Goal: Information Seeking & Learning: Compare options

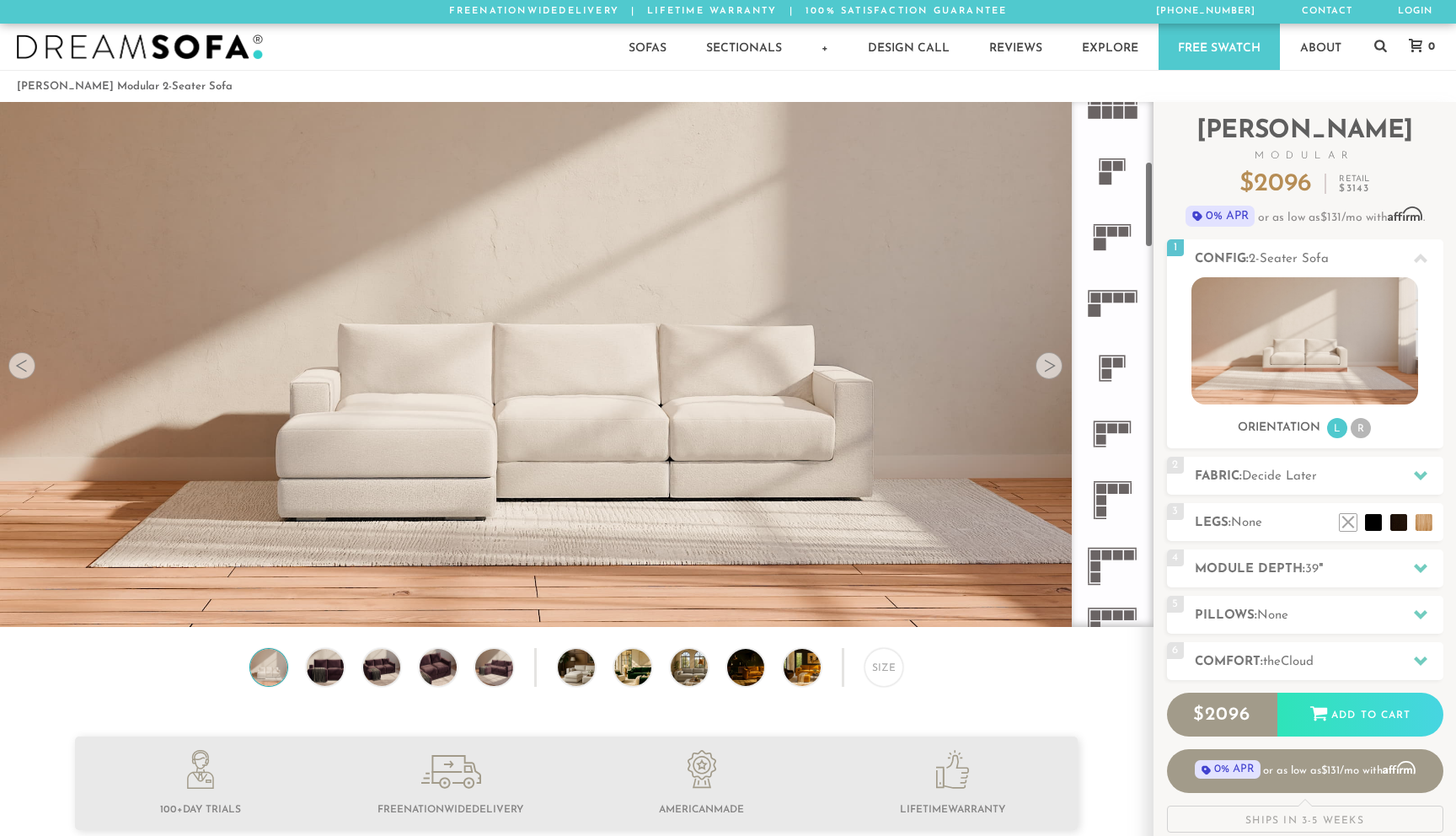
scroll to position [382, 0]
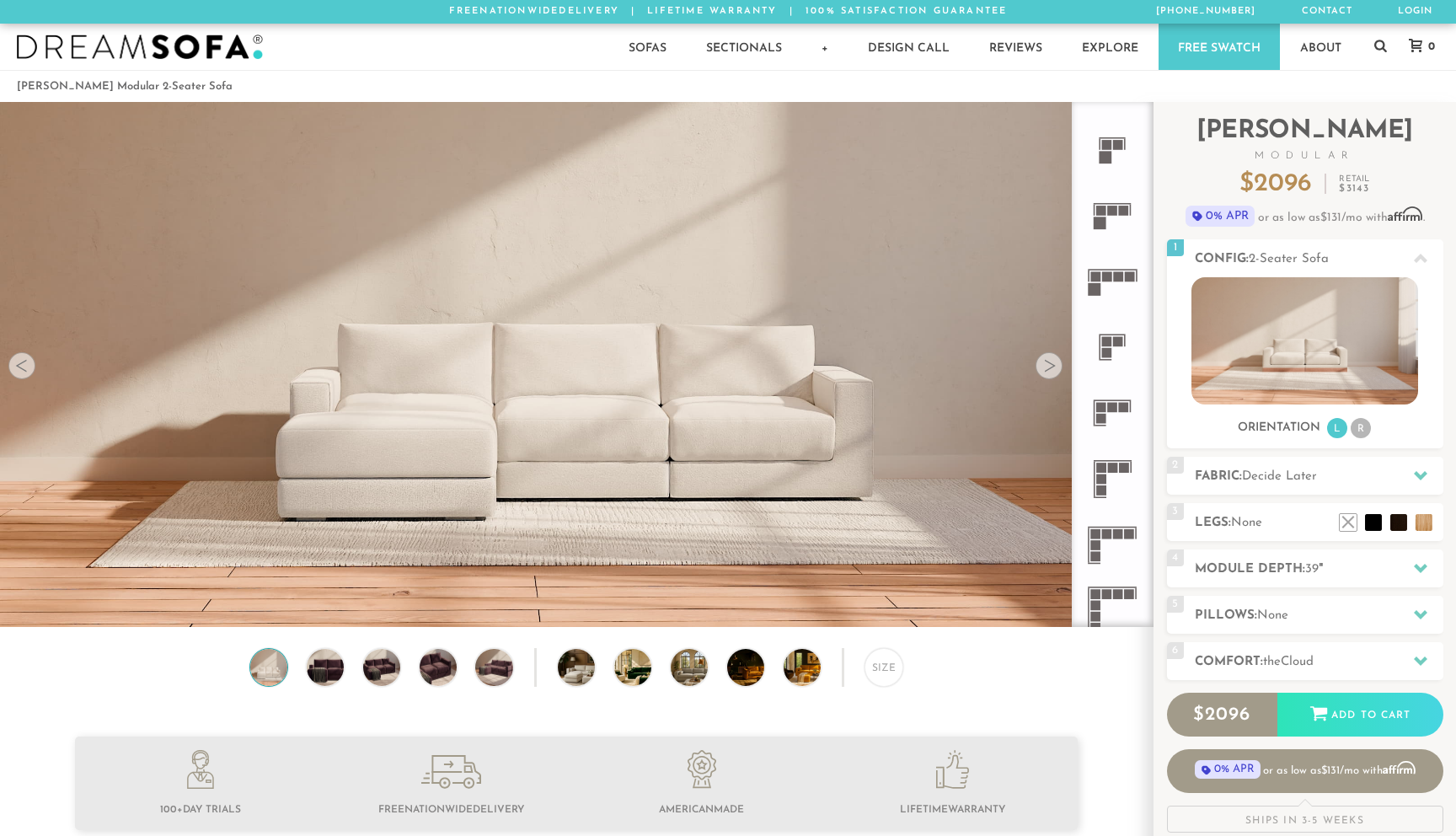
click at [1108, 405] on icon at bounding box center [1113, 413] width 66 height 66
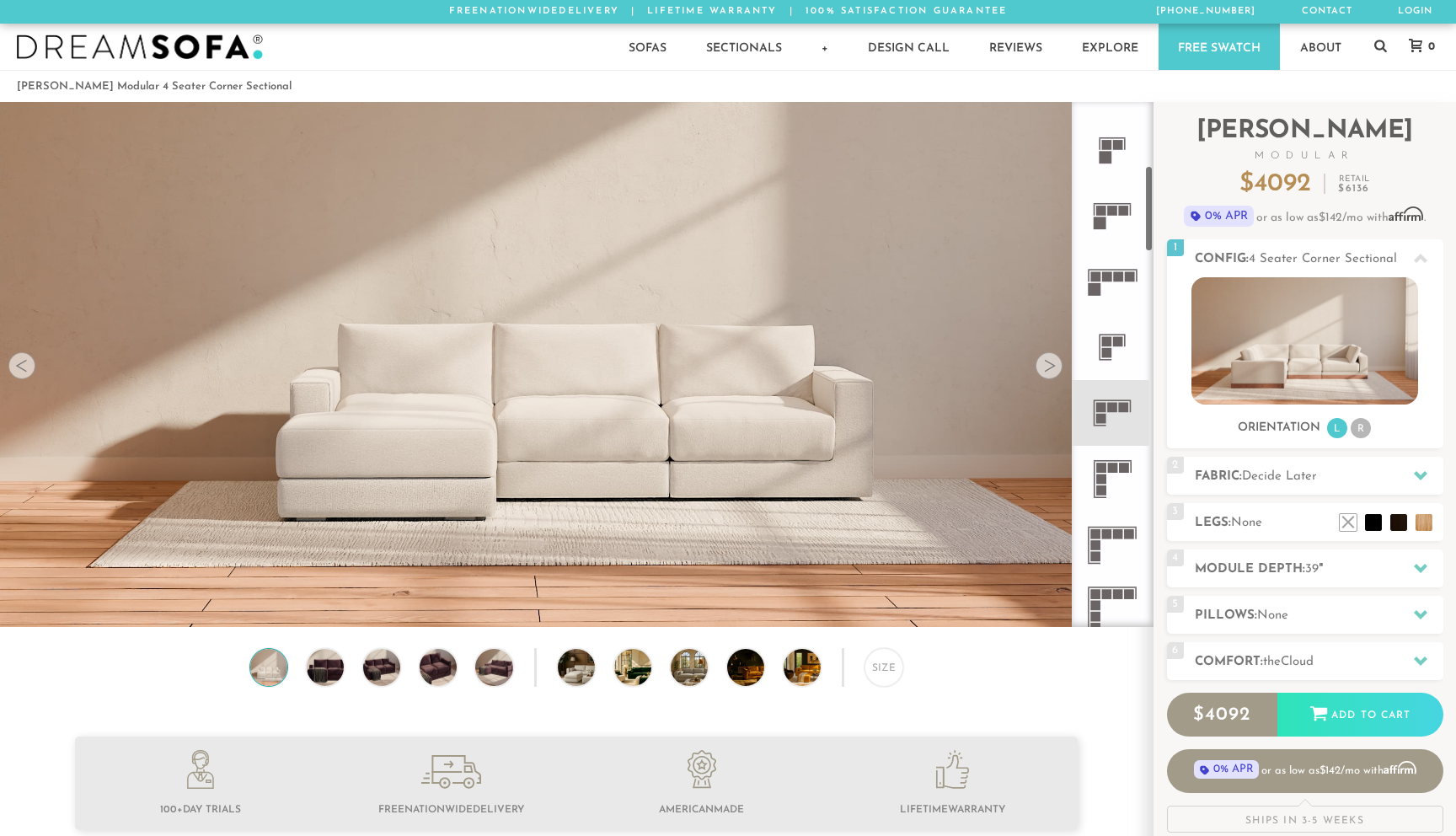
click at [1094, 458] on icon at bounding box center [1113, 479] width 66 height 66
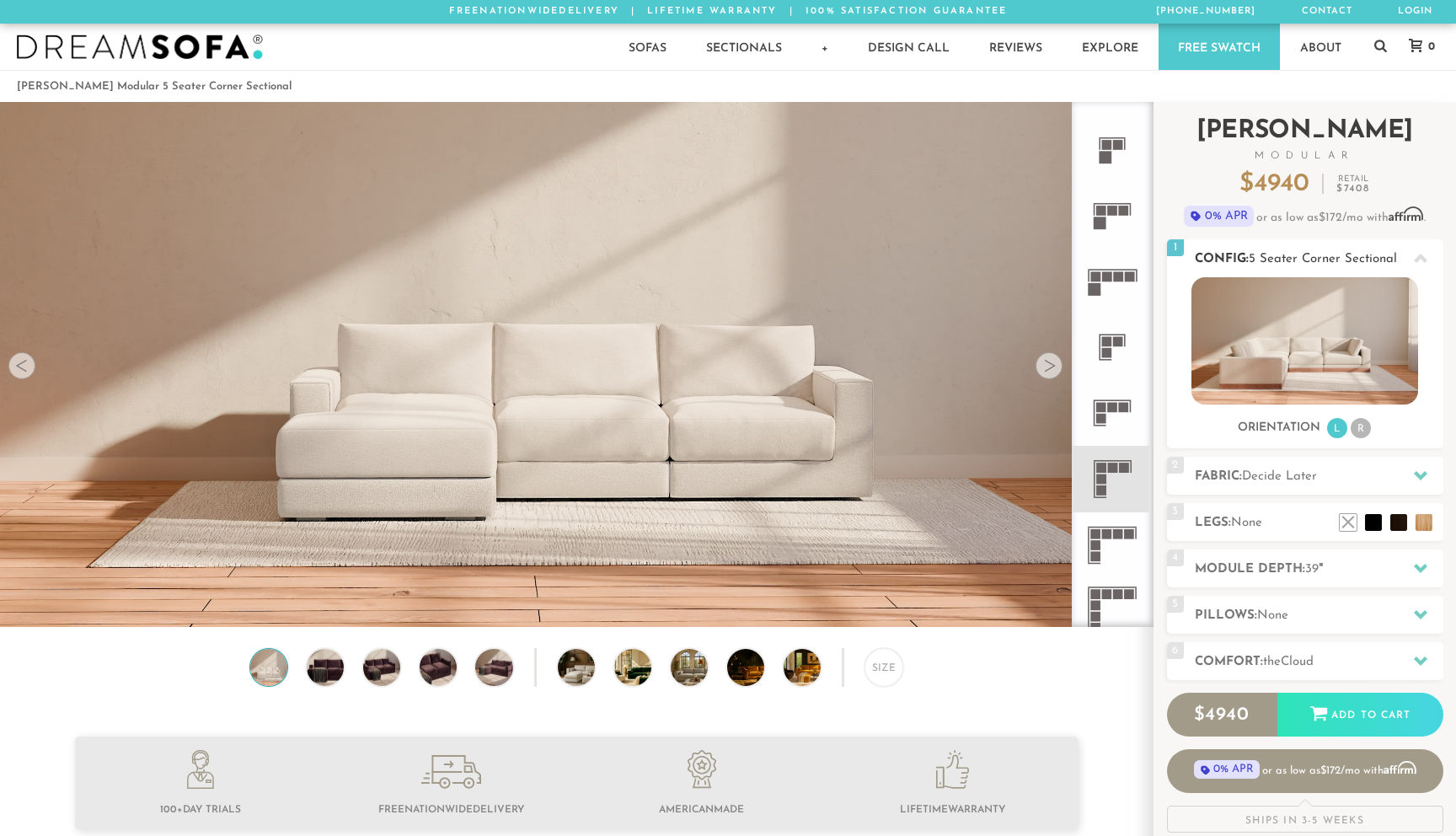
click at [1271, 320] on img at bounding box center [1305, 341] width 226 height 127
click at [1363, 428] on li "R" at bounding box center [1361, 428] width 20 height 20
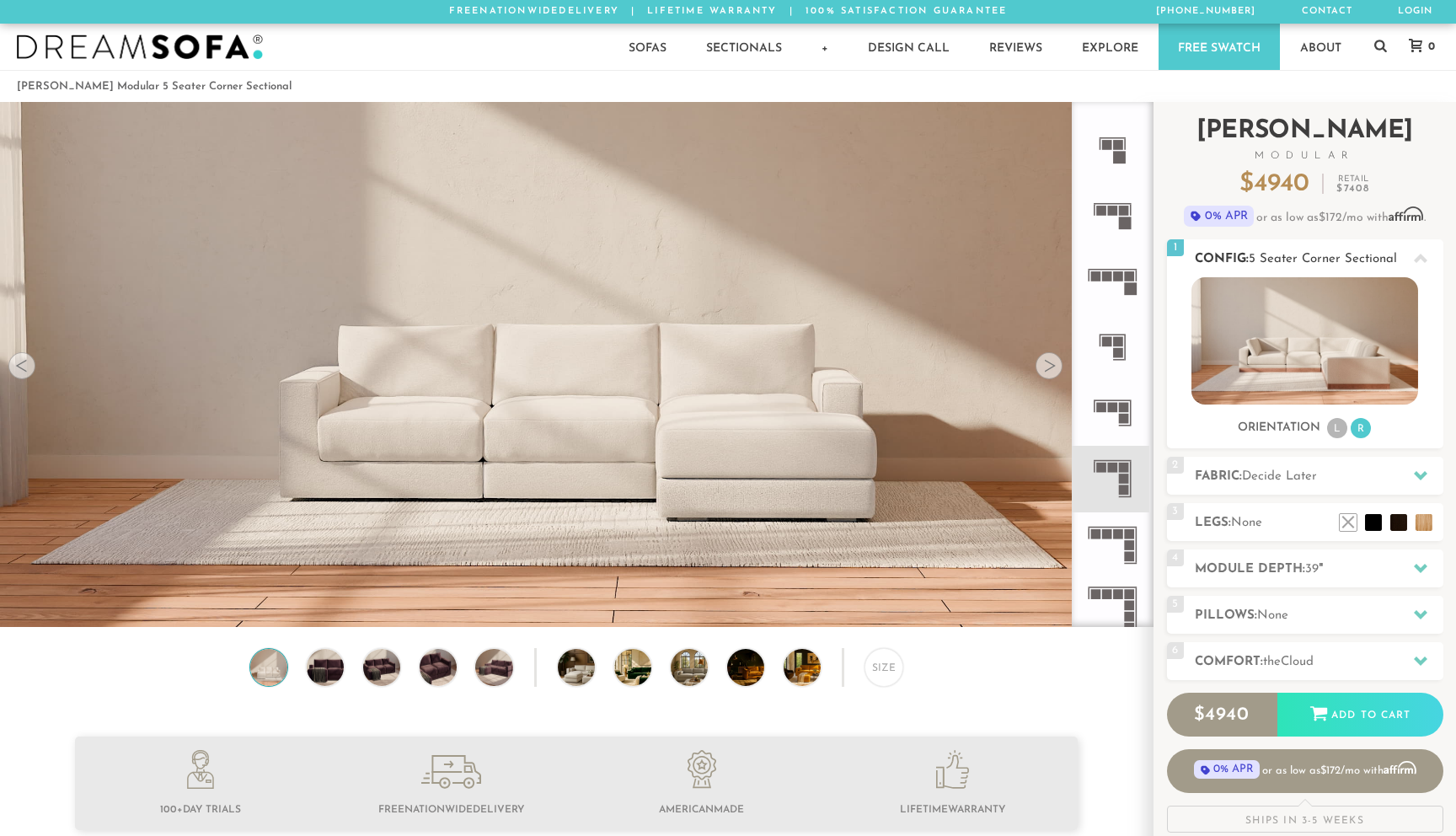
click at [1332, 426] on li "L" at bounding box center [1337, 428] width 20 height 20
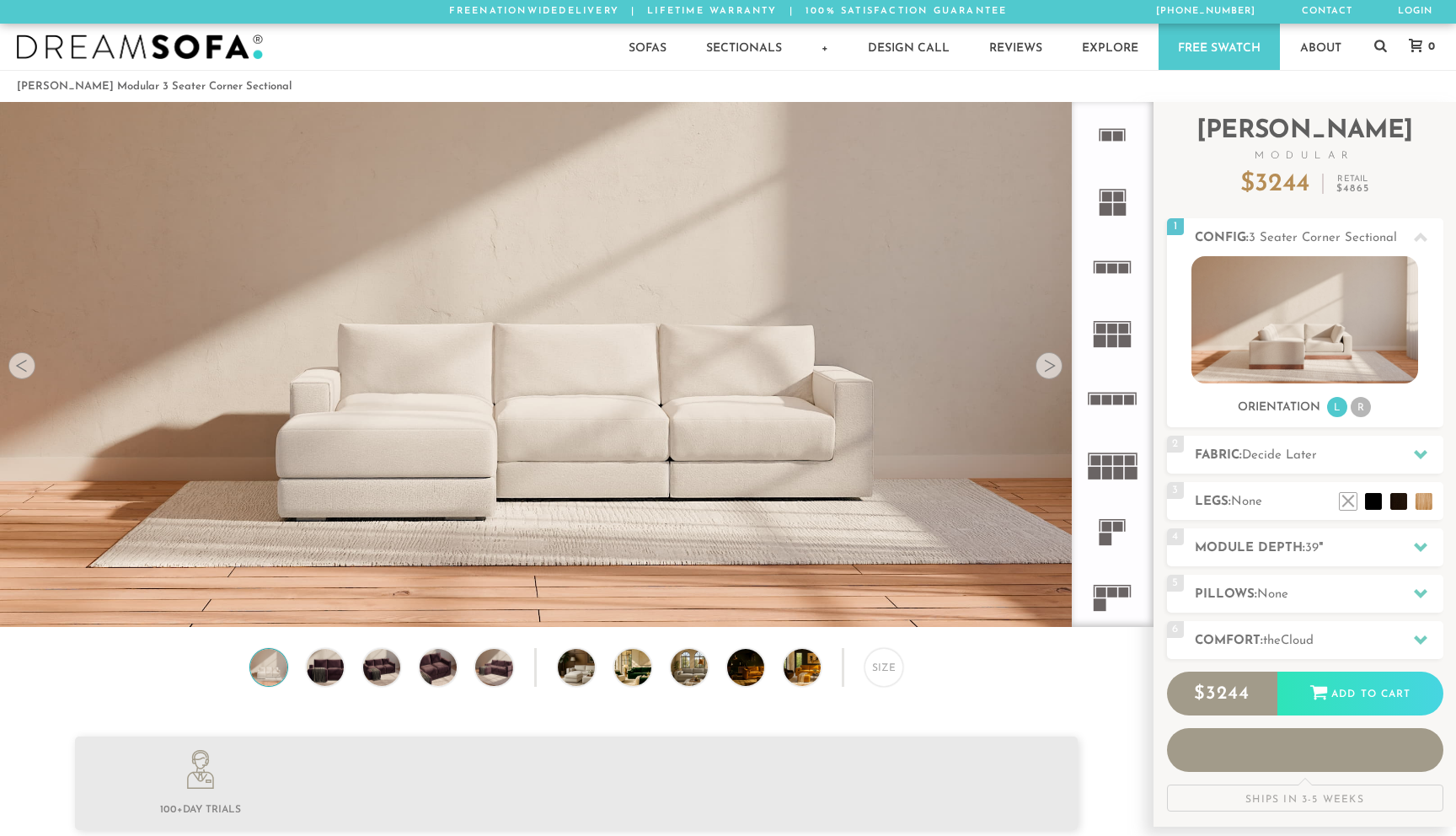
scroll to position [19250, 1456]
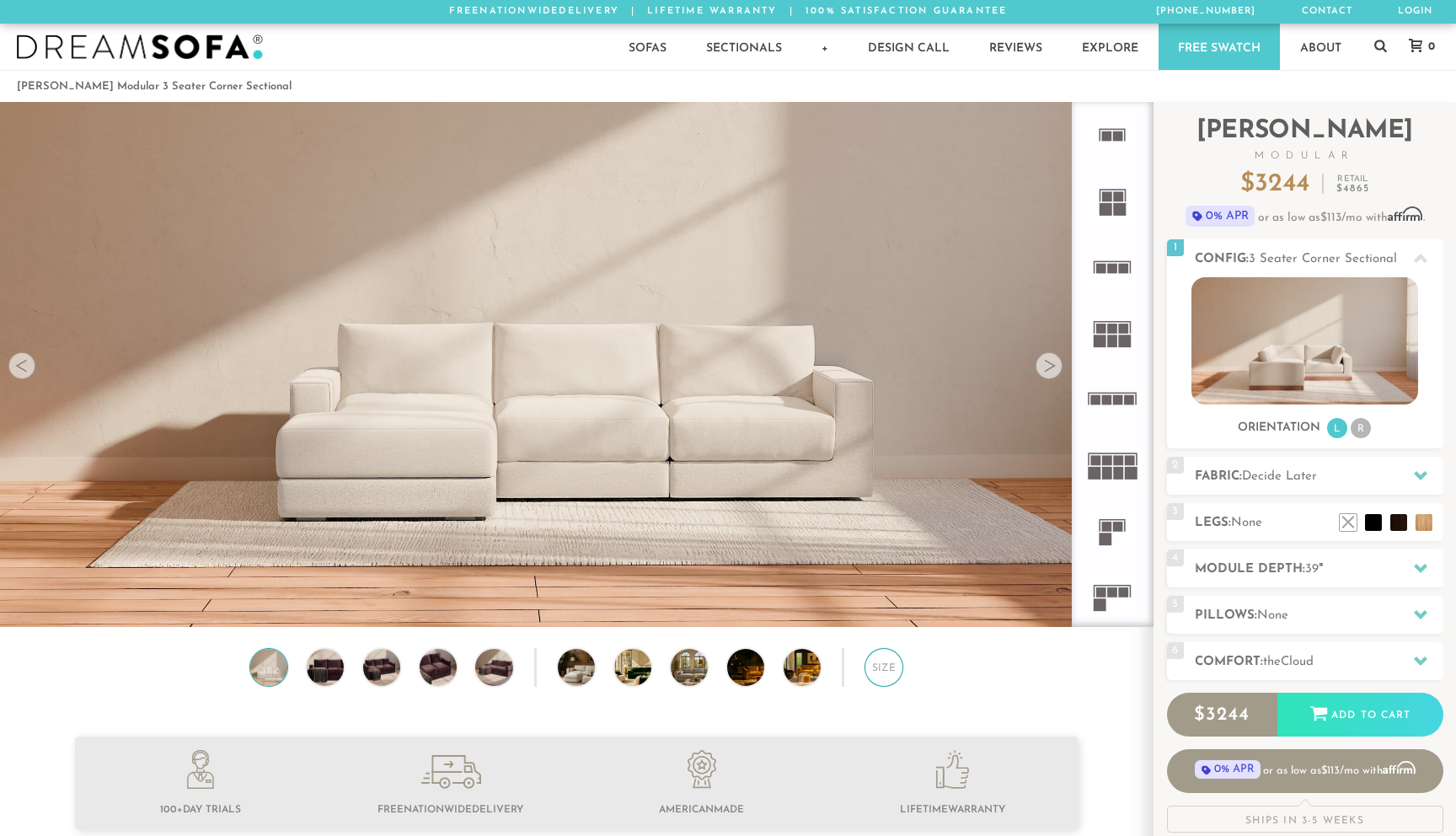
click at [891, 670] on div "Size" at bounding box center [883, 667] width 39 height 39
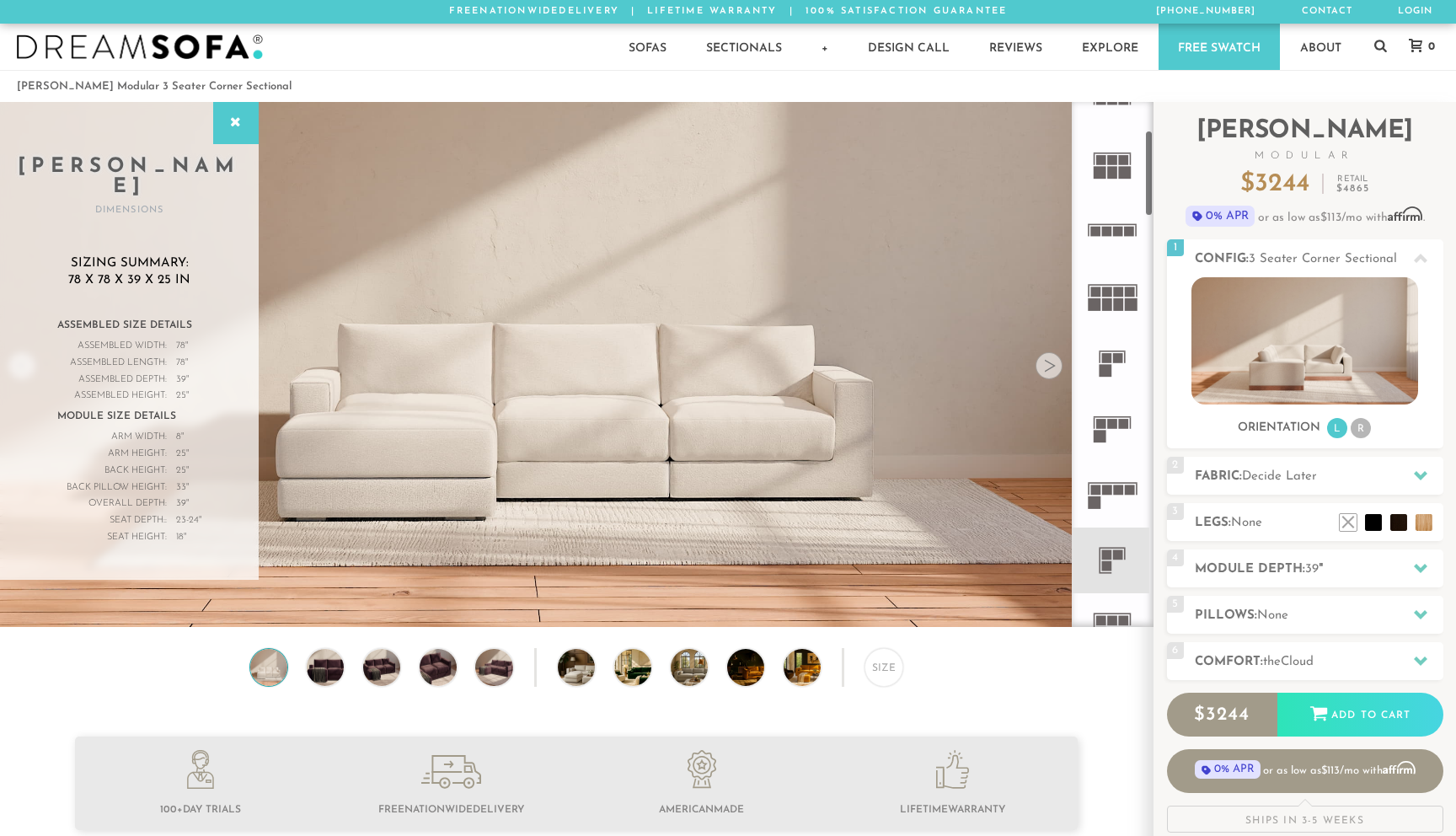
scroll to position [171, 0]
click at [1105, 432] on rect at bounding box center [1100, 435] width 13 height 13
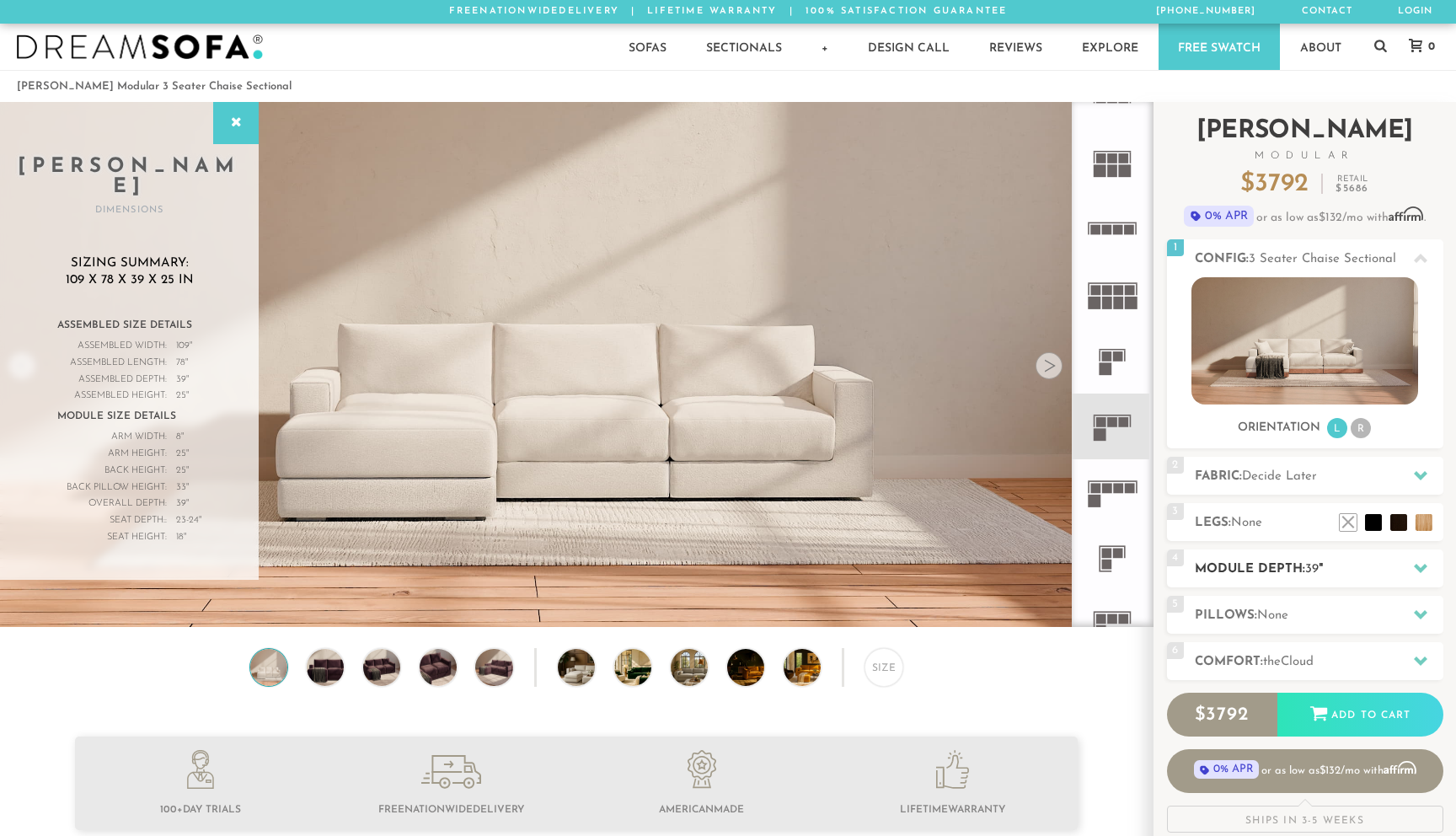
click at [1284, 569] on h2 "Module Depth: 39 "" at bounding box center [1319, 570] width 248 height 20
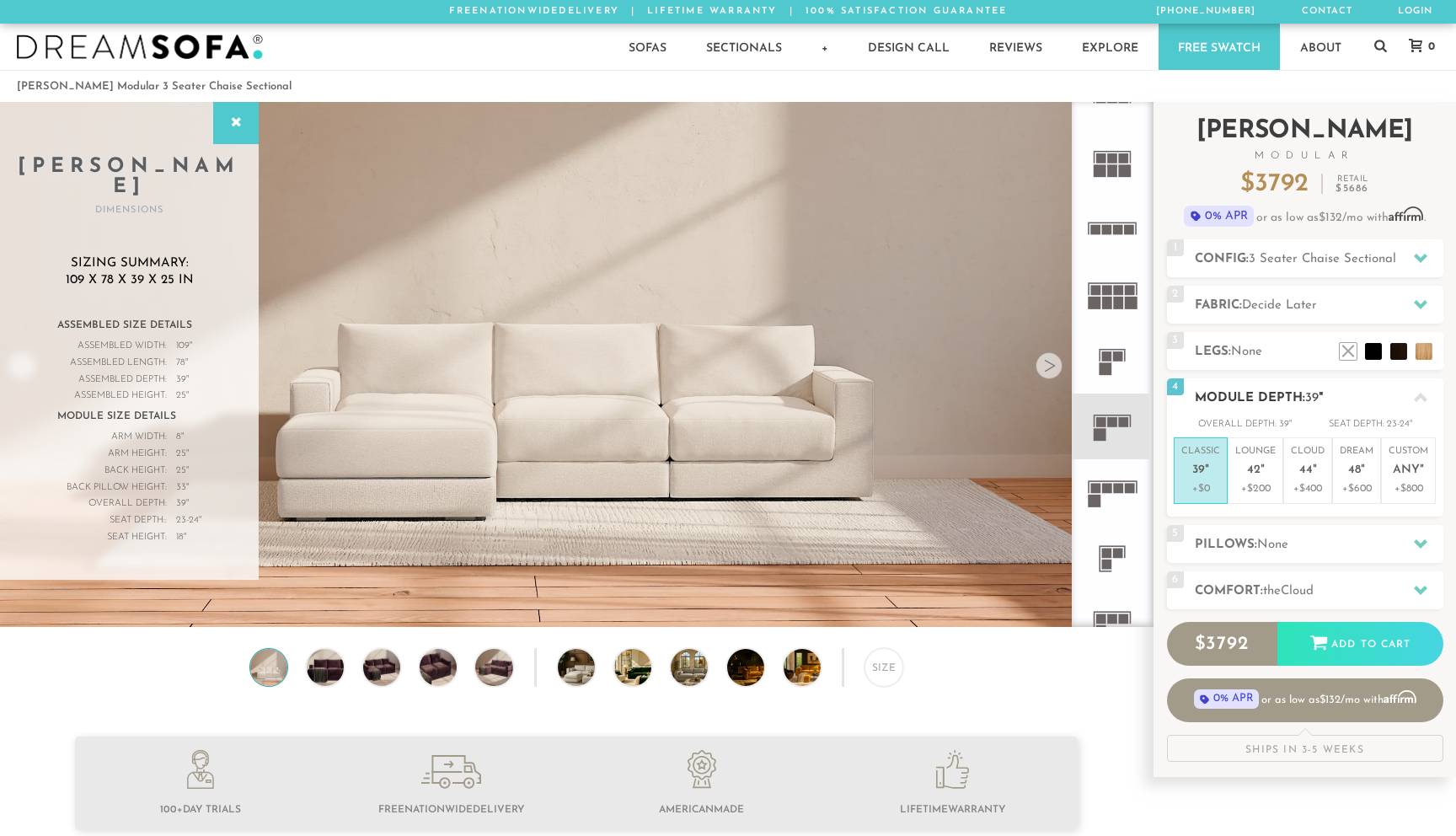
click at [1420, 393] on icon at bounding box center [1421, 398] width 14 height 14
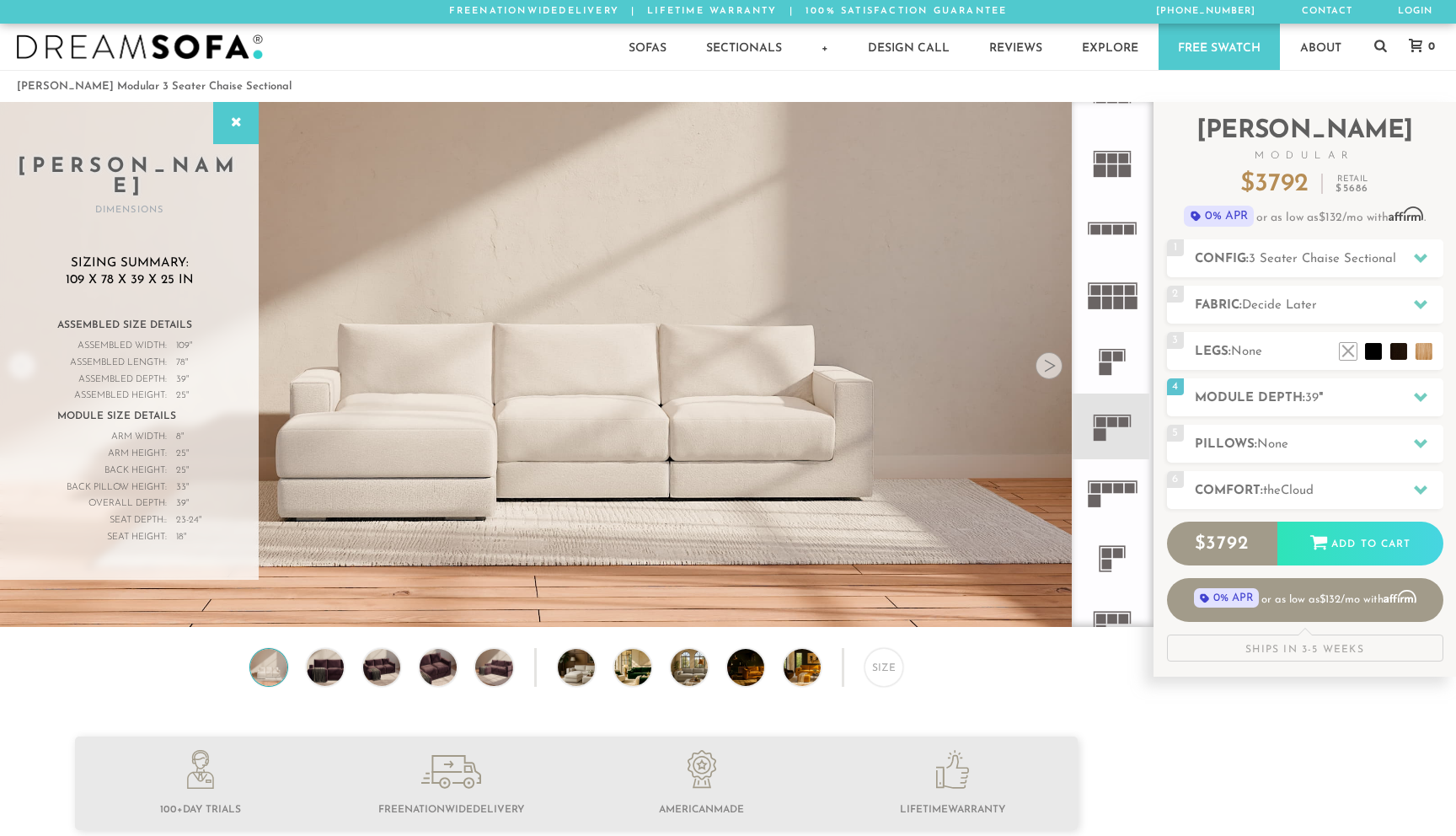
click at [204, 38] on img at bounding box center [140, 47] width 246 height 25
